Goal: Information Seeking & Learning: Learn about a topic

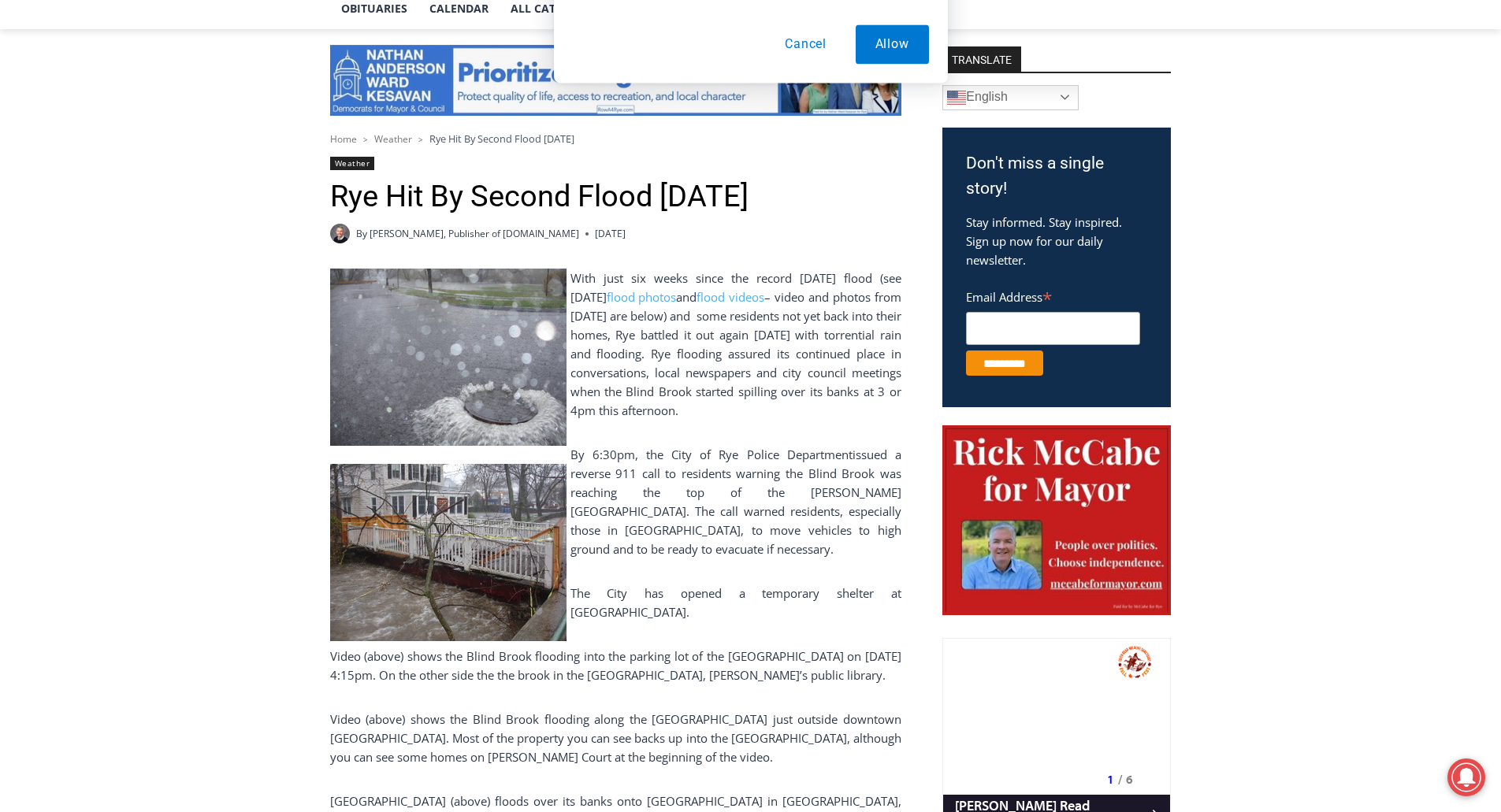
scroll to position [394, 0]
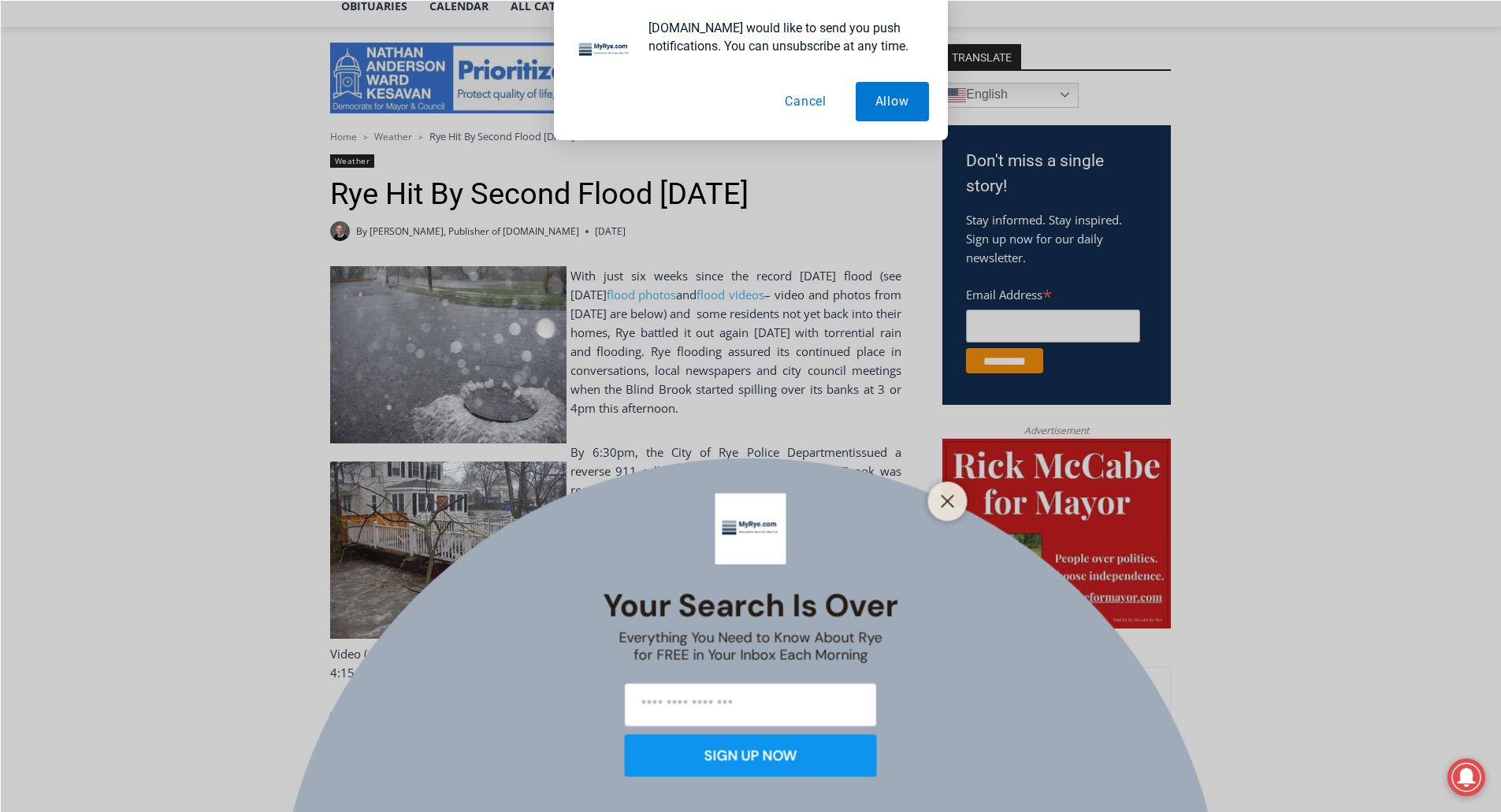
click at [719, 430] on div "Your Search is Over Everything You Need to Know About Rye for FREE in Your Inbo…" at bounding box center [750, 406] width 1501 height 812
click at [947, 498] on icon "Close" at bounding box center [948, 501] width 14 height 14
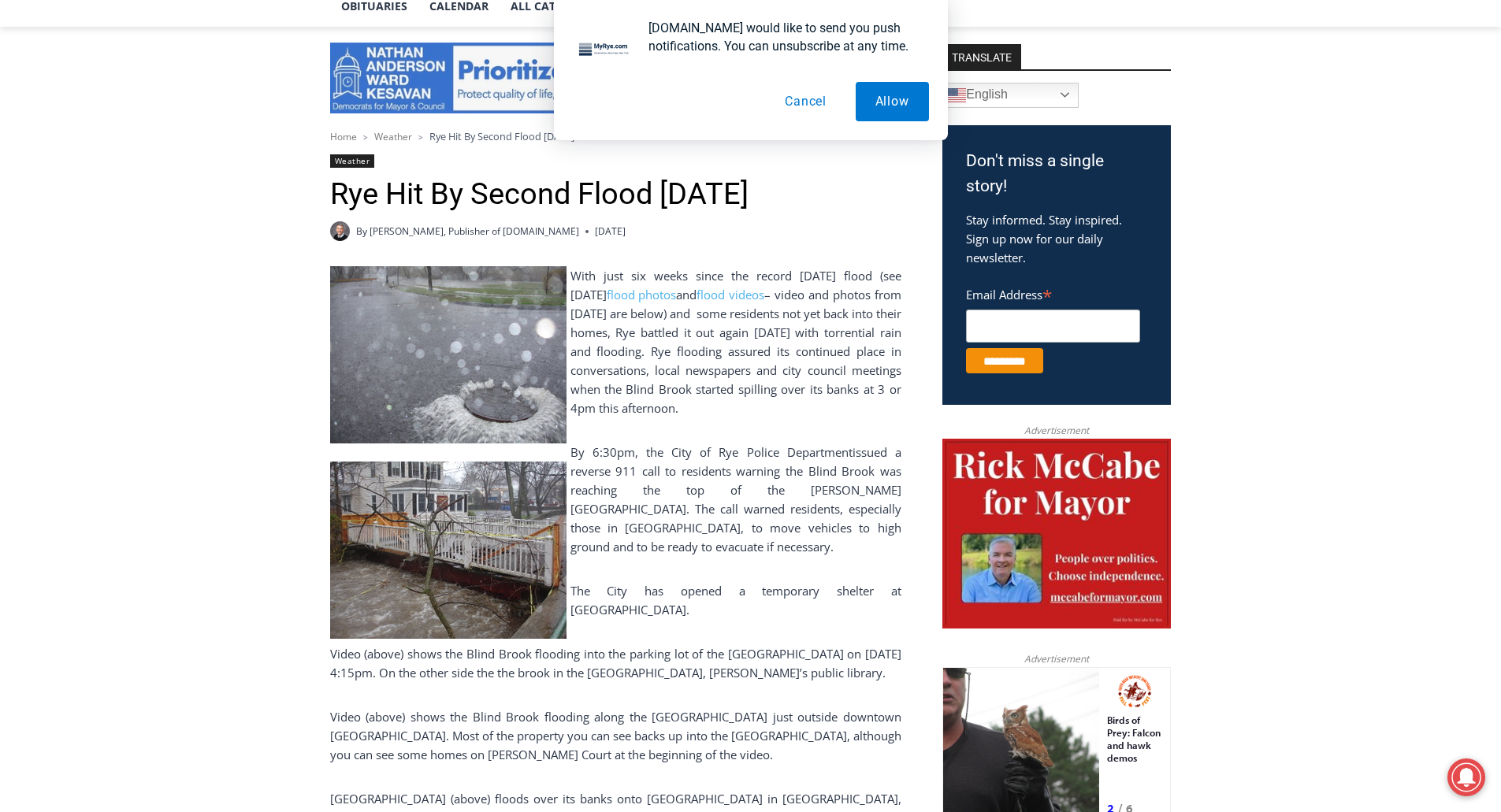
click at [820, 97] on button "Cancel" at bounding box center [806, 101] width 81 height 39
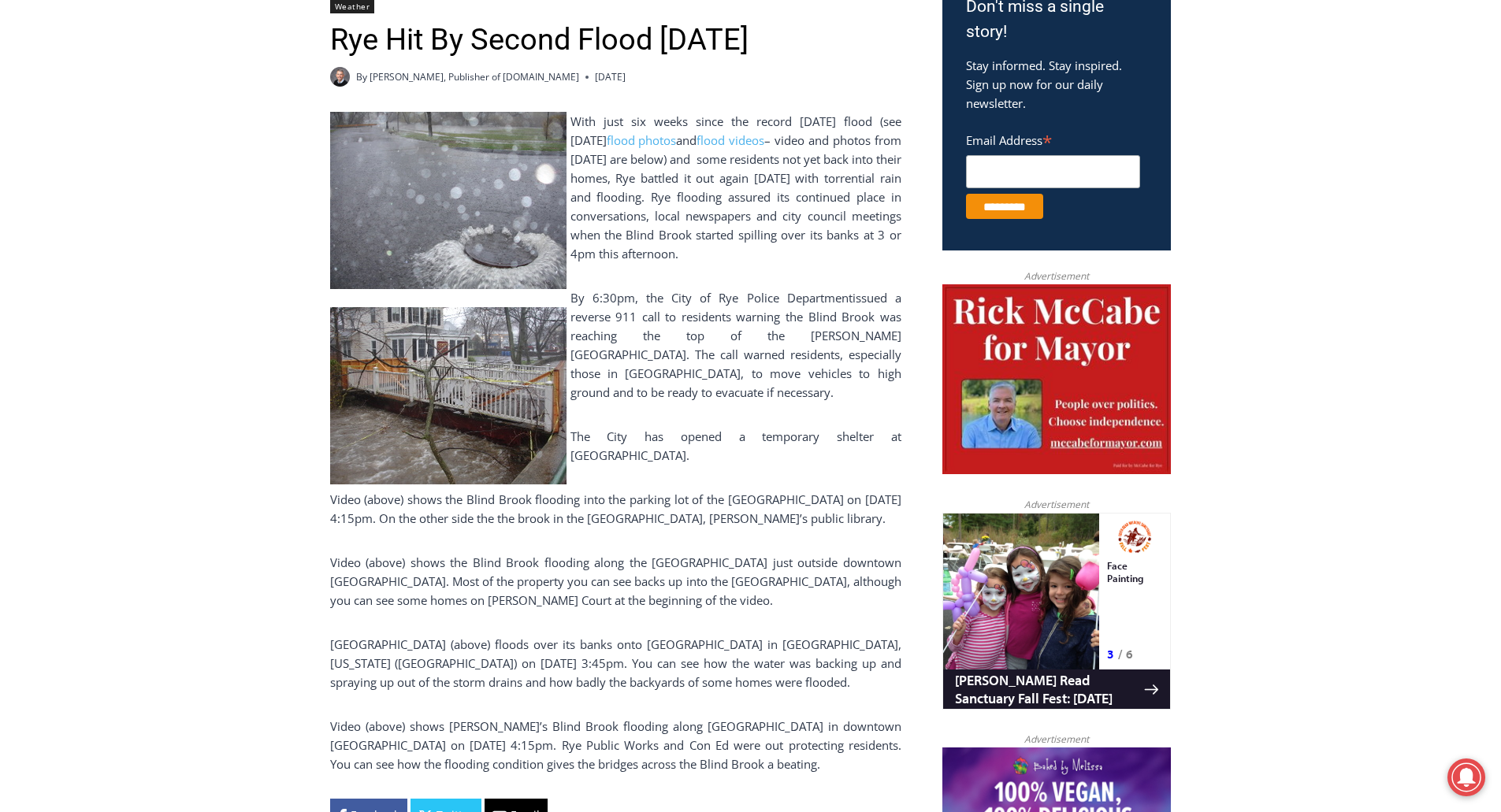
scroll to position [551, 0]
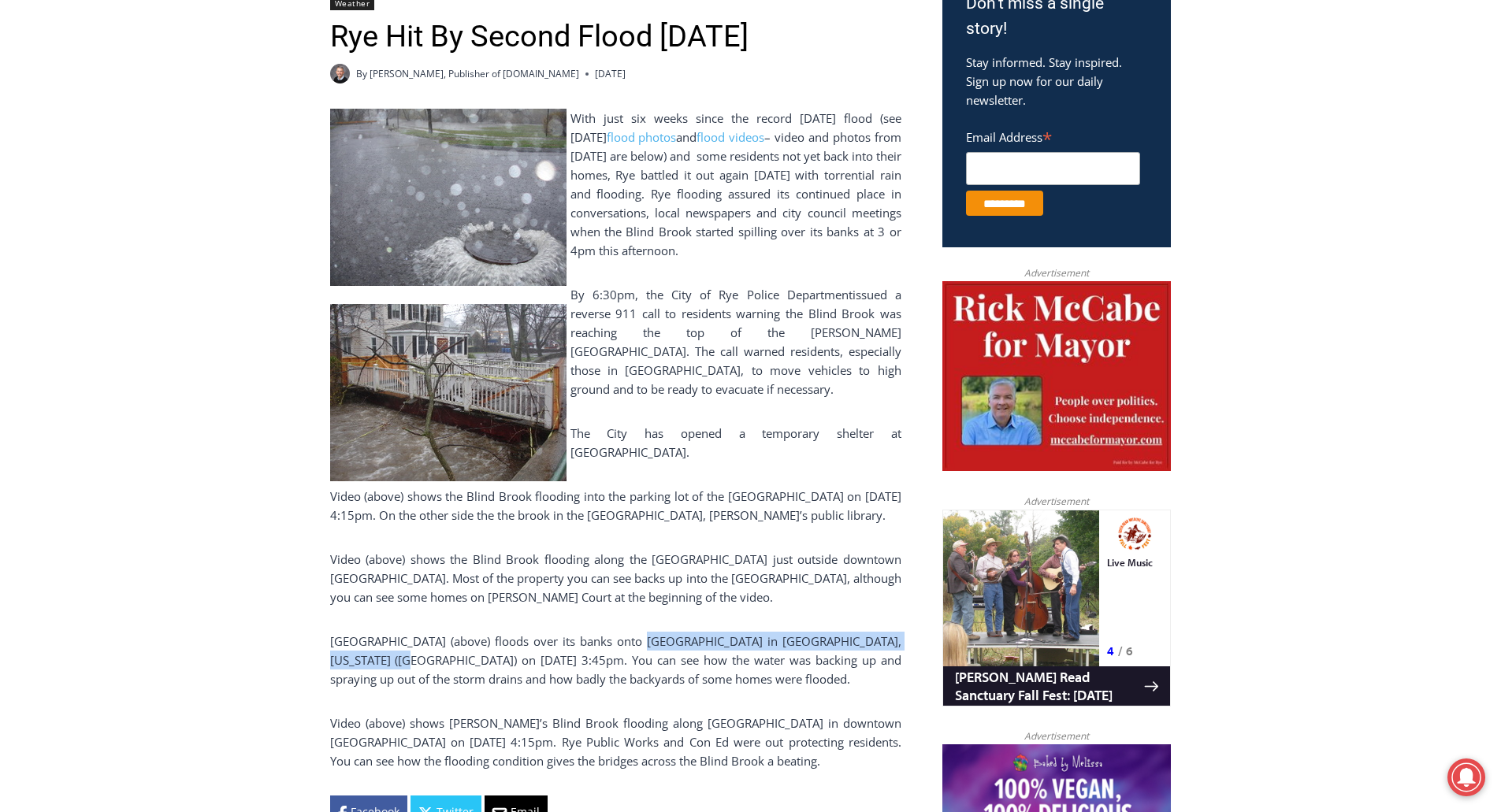
drag, startPoint x: 370, startPoint y: 652, endPoint x: 639, endPoint y: 633, distance: 269.7
click at [639, 633] on p "[GEOGRAPHIC_DATA] (above) floods over its banks onto [GEOGRAPHIC_DATA] in [GEOG…" at bounding box center [615, 660] width 572 height 57
click at [639, 633] on p "[GEOGRAPHIC_DATA] (above) floods over its banks onto [GEOGRAPHIC_DATA] in [GEOG…" at bounding box center [615, 660] width 572 height 57
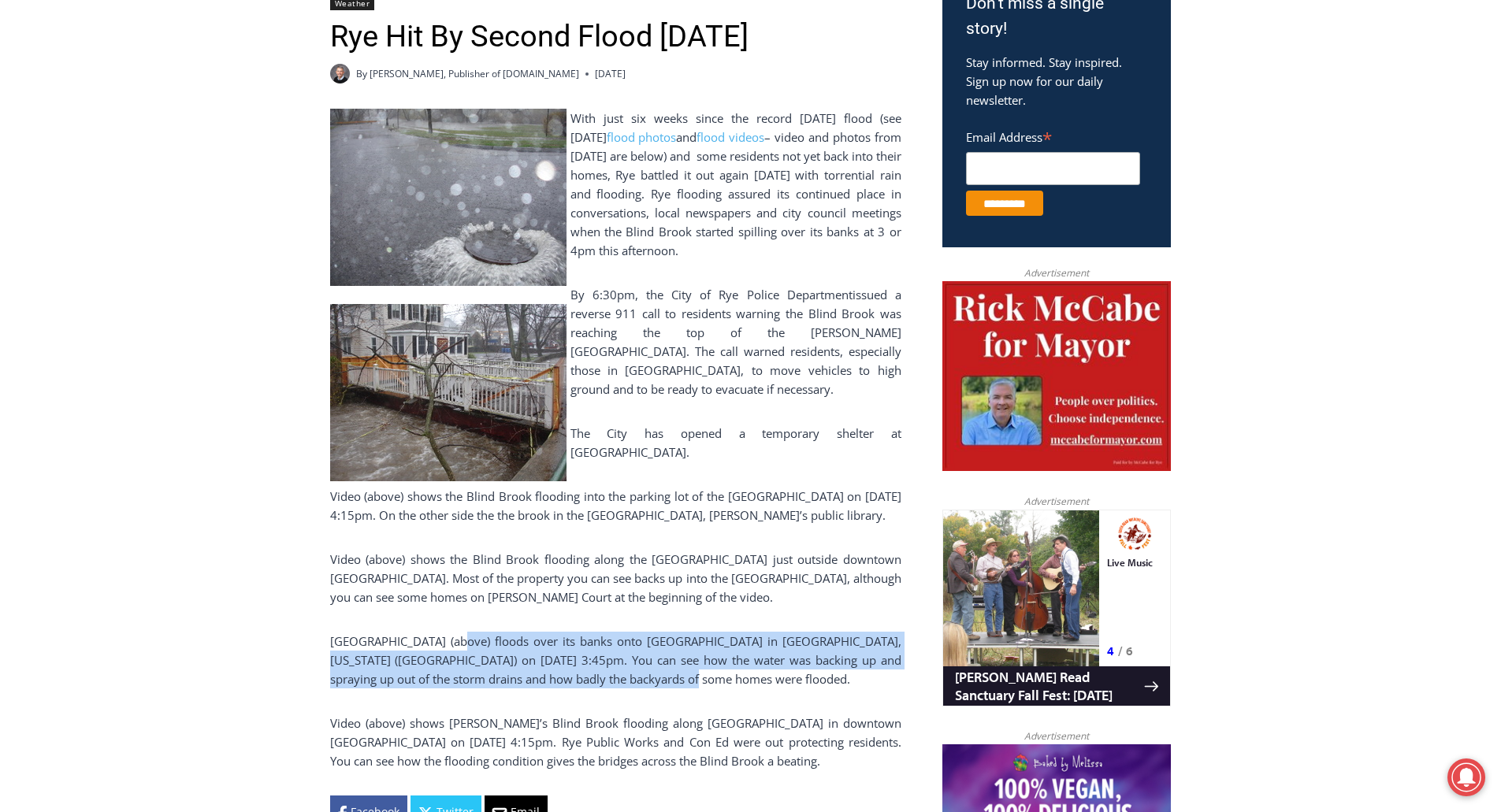
drag, startPoint x: 668, startPoint y: 672, endPoint x: 458, endPoint y: 639, distance: 212.6
click at [458, 639] on p "[GEOGRAPHIC_DATA] (above) floods over its banks onto [GEOGRAPHIC_DATA] in [GEOG…" at bounding box center [615, 660] width 572 height 57
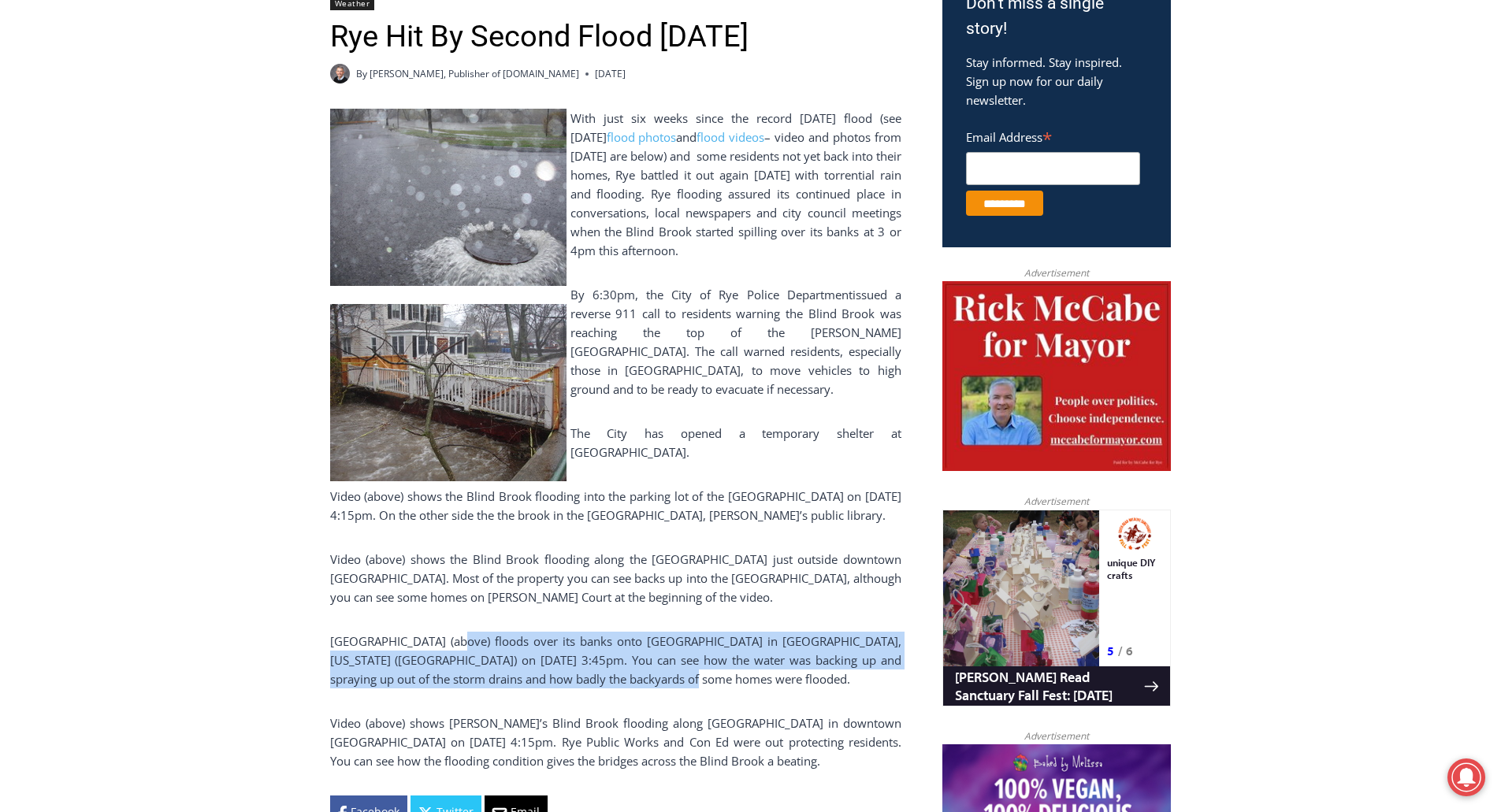
click at [458, 639] on p "[GEOGRAPHIC_DATA] (above) floods over its banks onto [GEOGRAPHIC_DATA] in [GEOG…" at bounding box center [615, 660] width 572 height 57
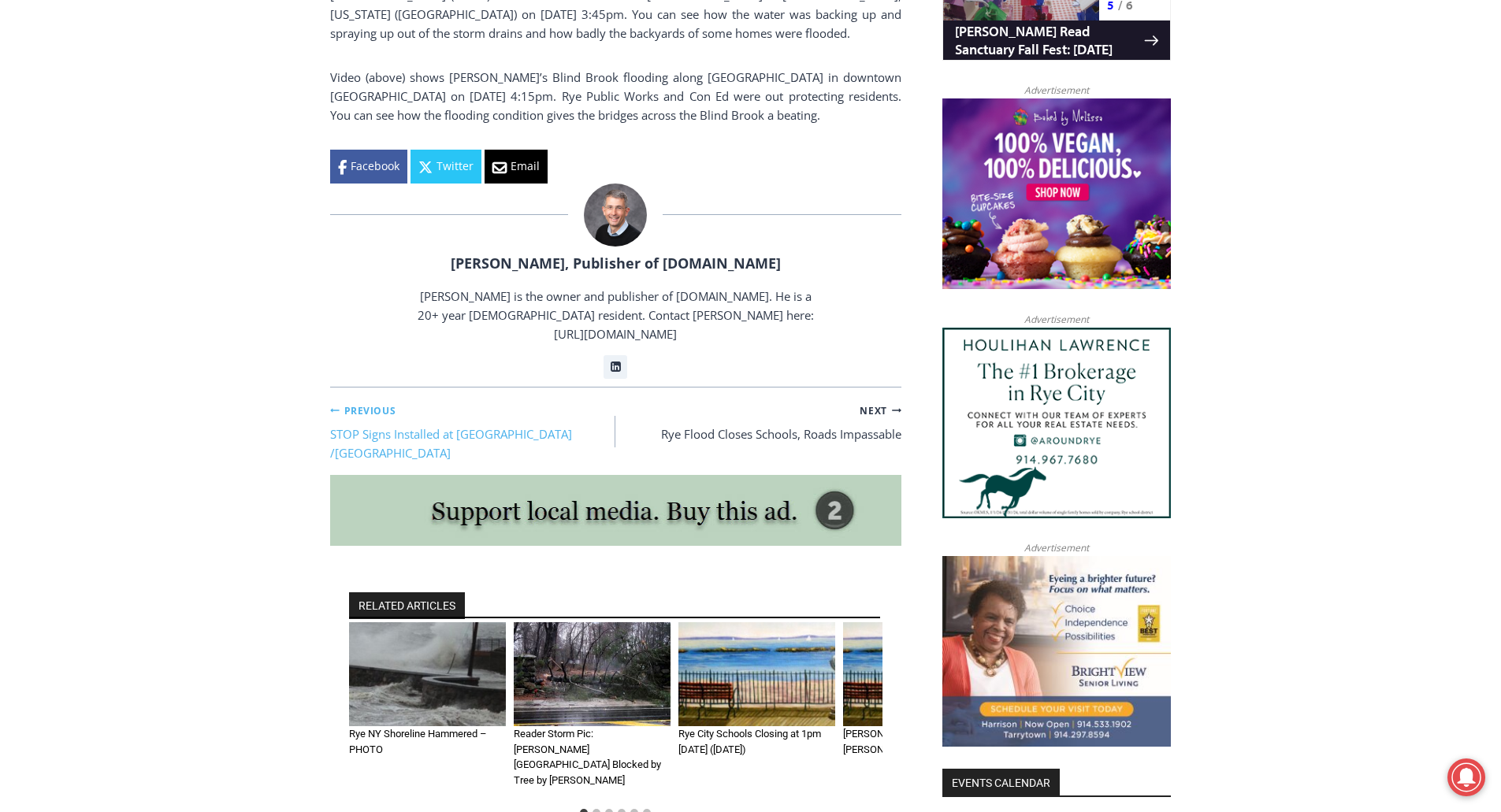
scroll to position [1418, 0]
